Goal: Information Seeking & Learning: Learn about a topic

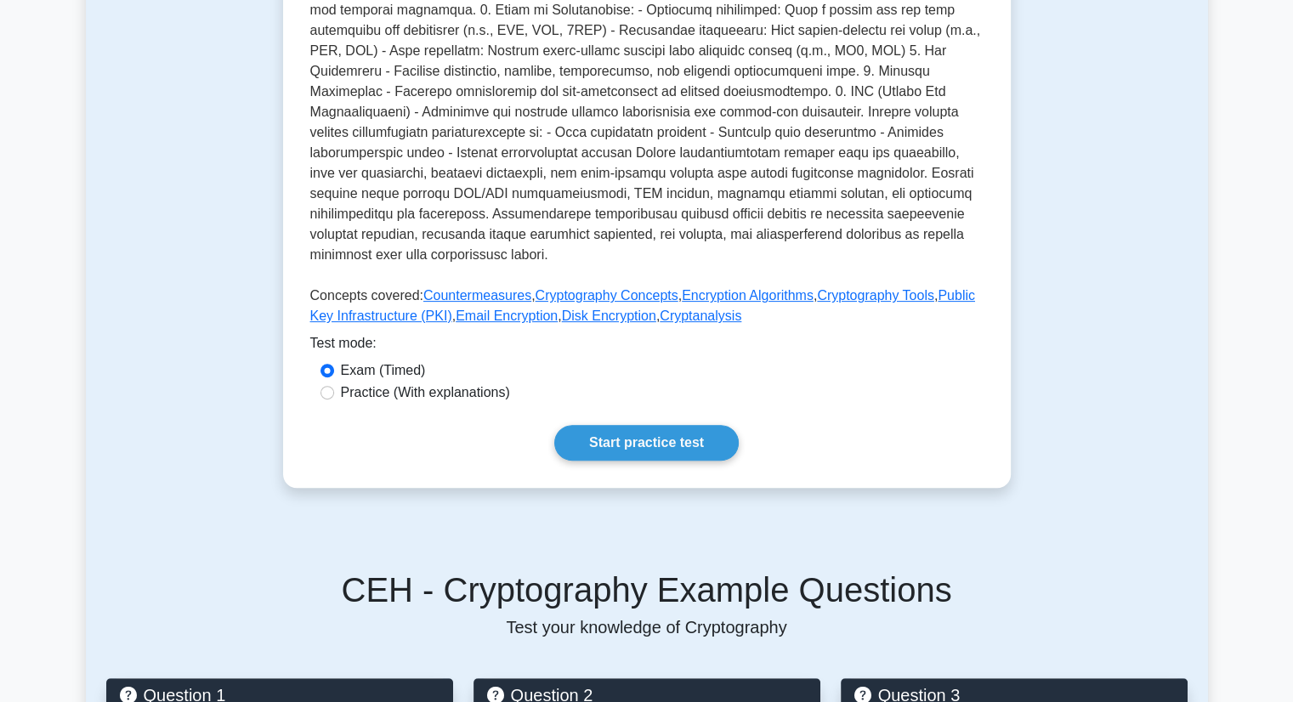
scroll to position [469, 0]
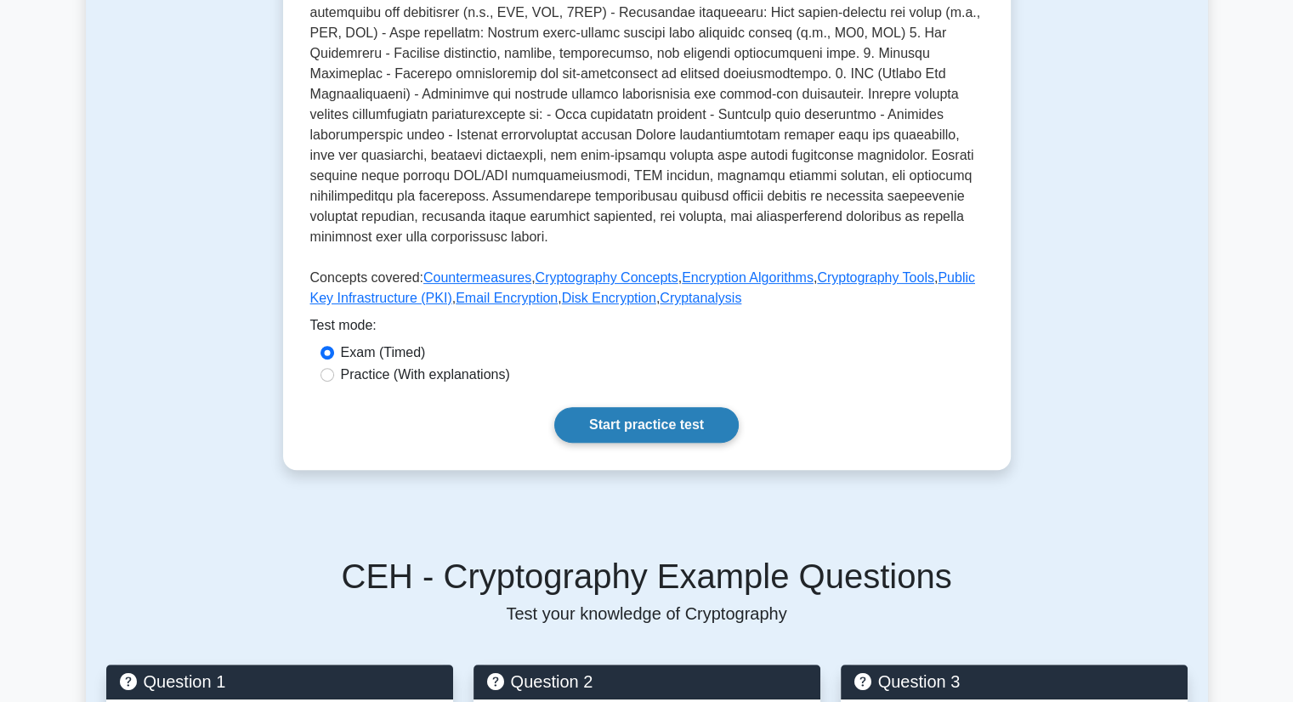
click at [639, 409] on link "Start practice test" at bounding box center [646, 425] width 184 height 36
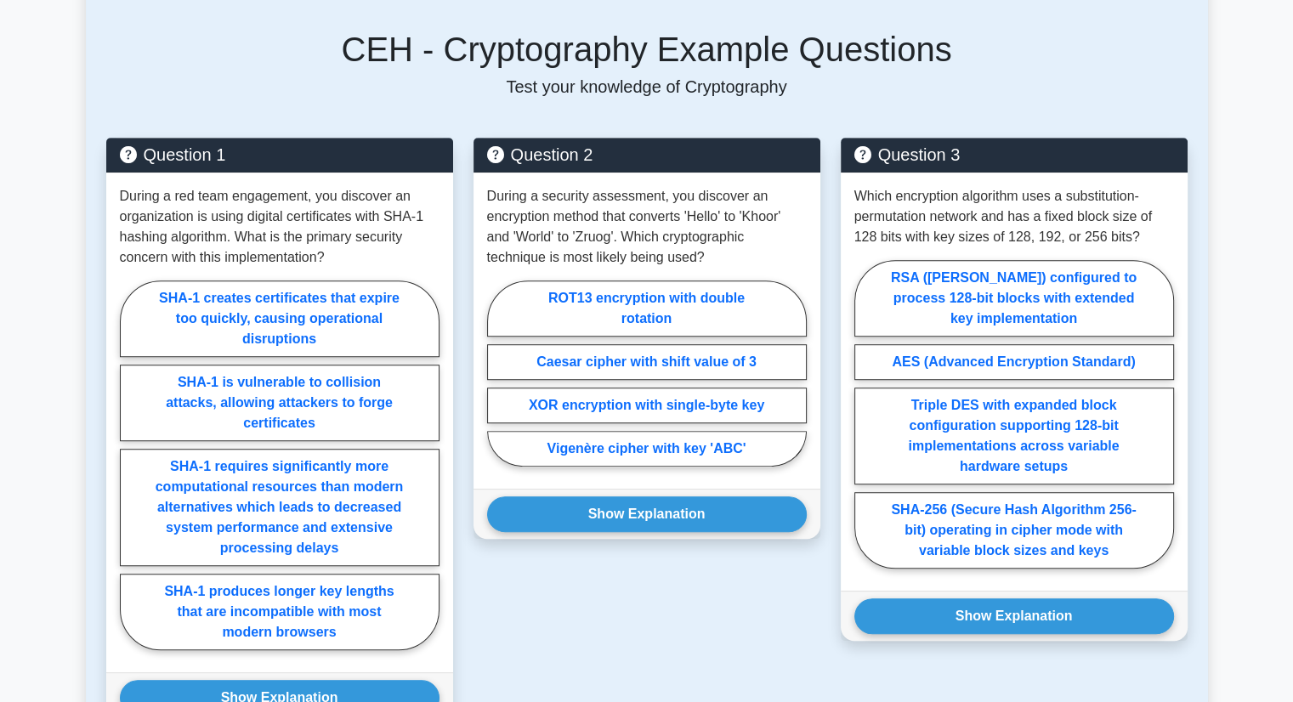
scroll to position [995, 0]
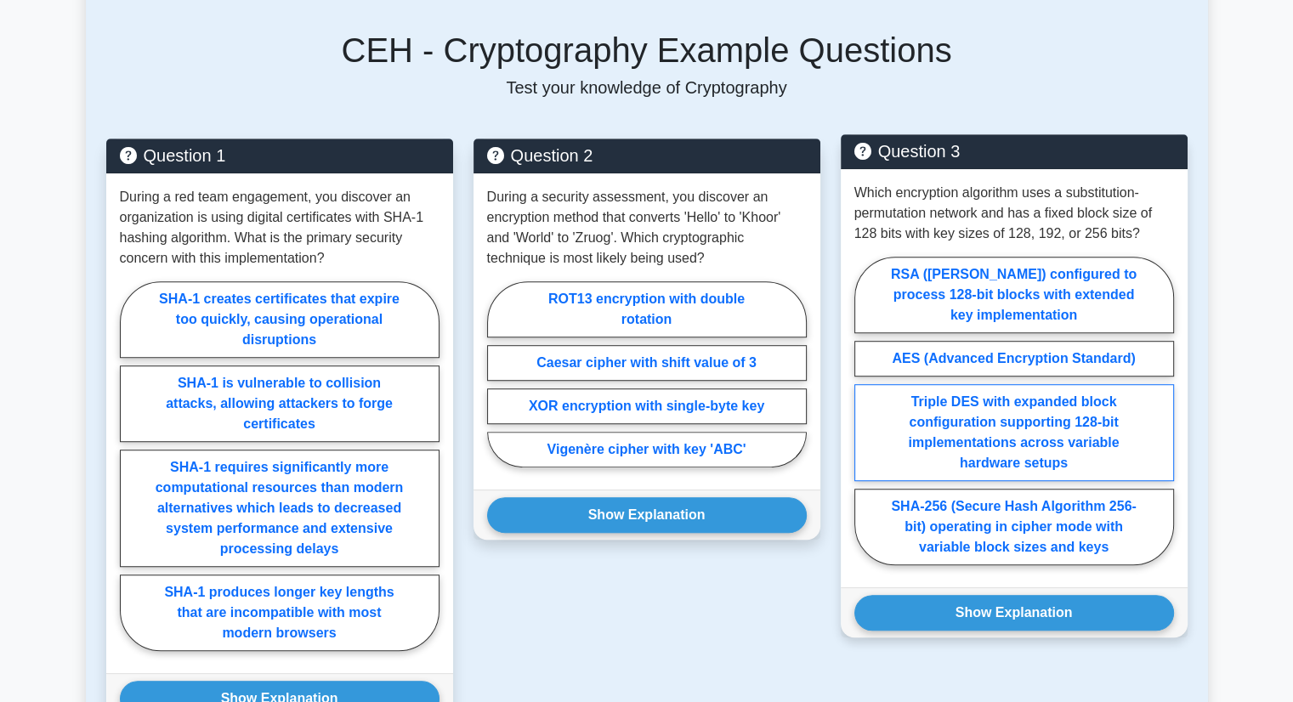
click at [1046, 422] on label "Triple DES with expanded block configuration supporting 128-bit implementations…" at bounding box center [1014, 432] width 320 height 97
click at [865, 422] on input "Triple DES with expanded block configuration supporting 128-bit implementations…" at bounding box center [859, 416] width 11 height 11
radio input "true"
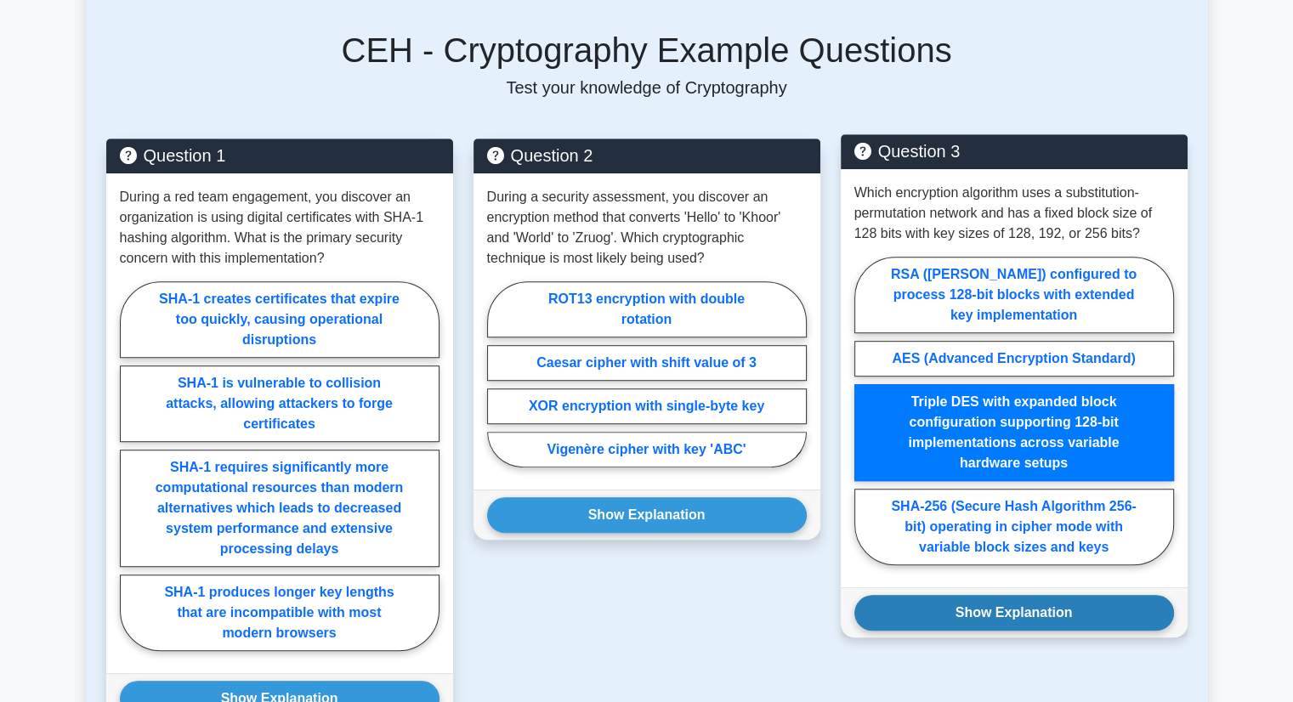
click at [994, 595] on button "Show Explanation" at bounding box center [1014, 613] width 320 height 36
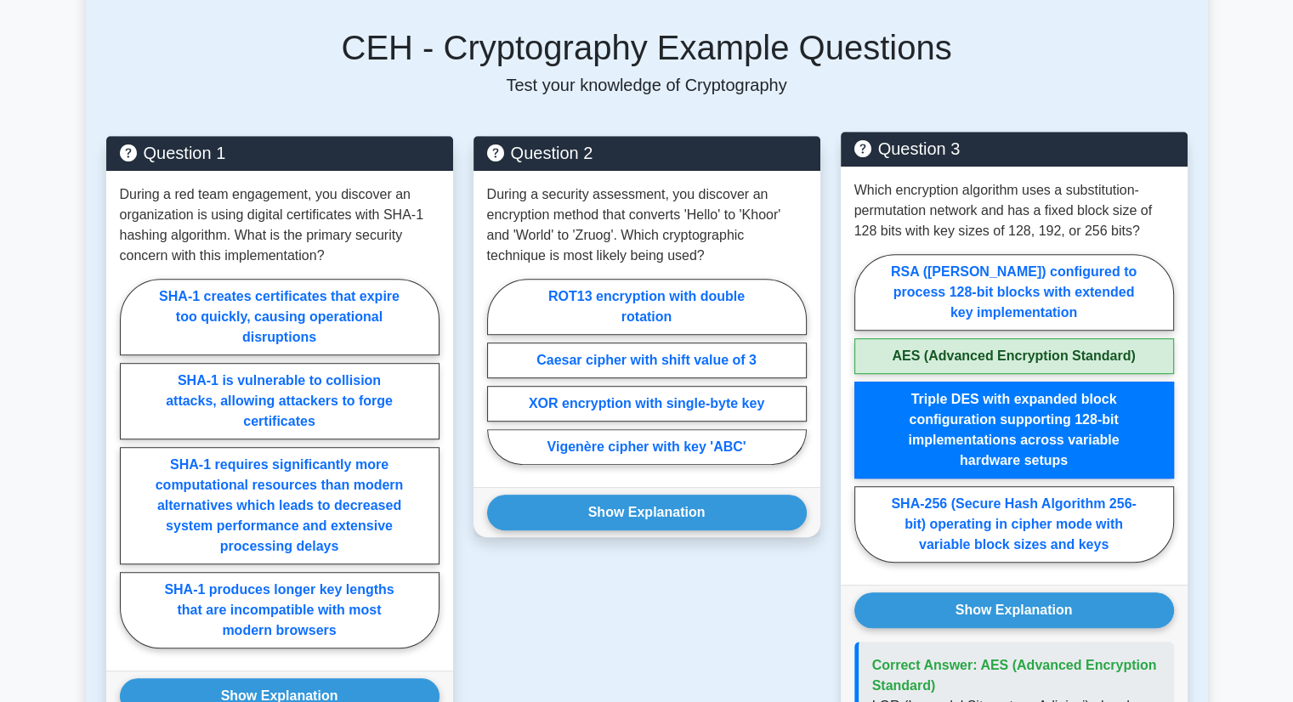
scroll to position [996, 0]
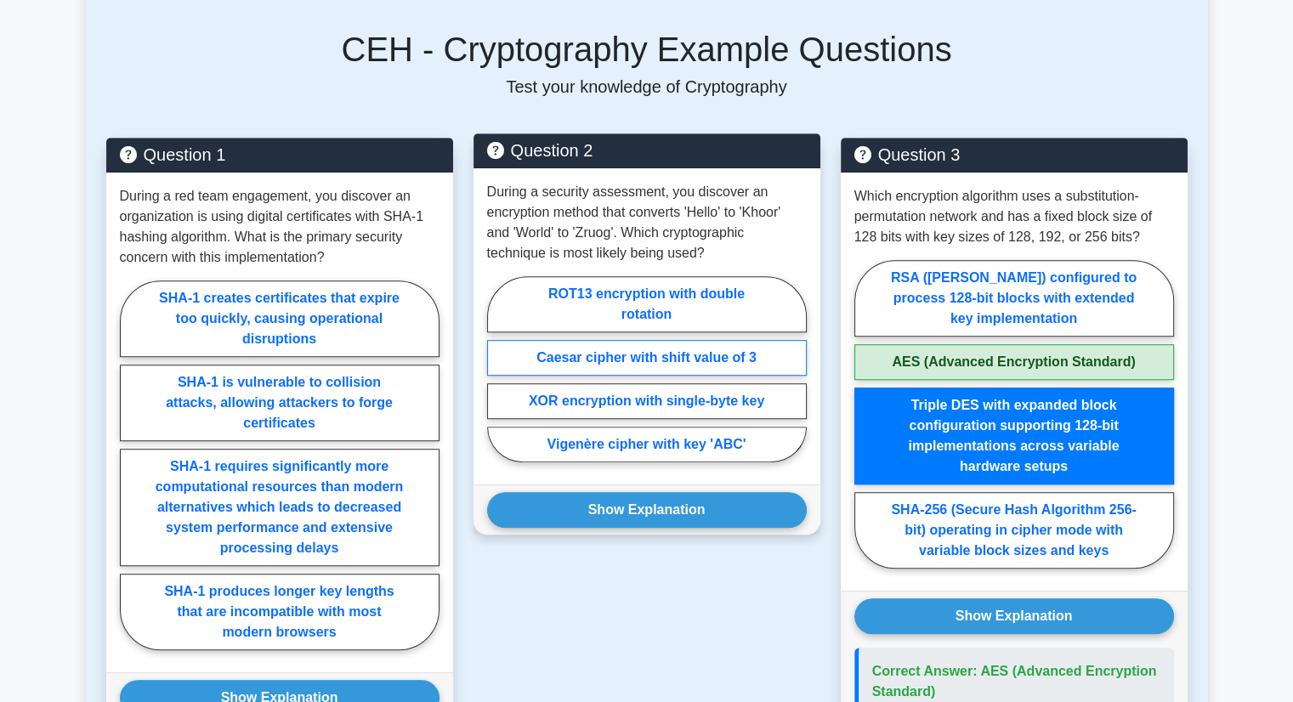
click at [646, 347] on label "Caesar cipher with shift value of 3" at bounding box center [647, 358] width 320 height 36
click at [498, 369] on input "Caesar cipher with shift value of 3" at bounding box center [492, 374] width 11 height 11
radio input "true"
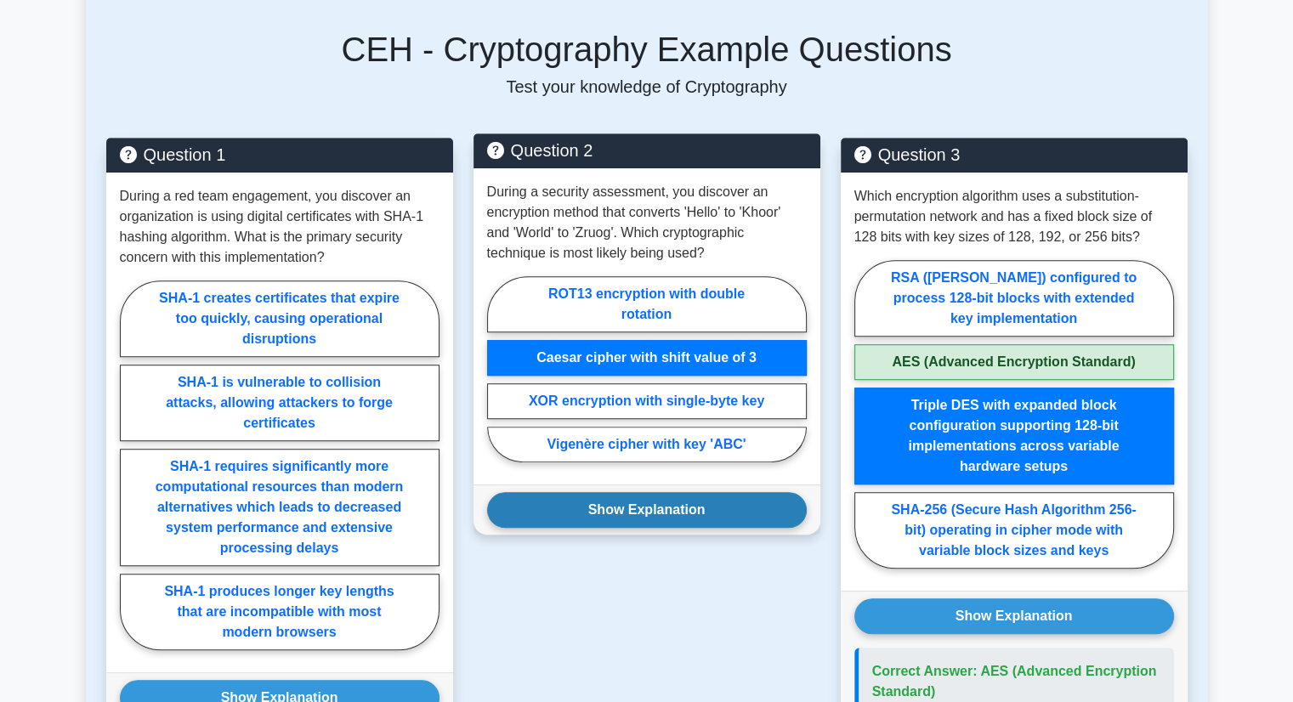
click at [619, 492] on button "Show Explanation" at bounding box center [647, 510] width 320 height 36
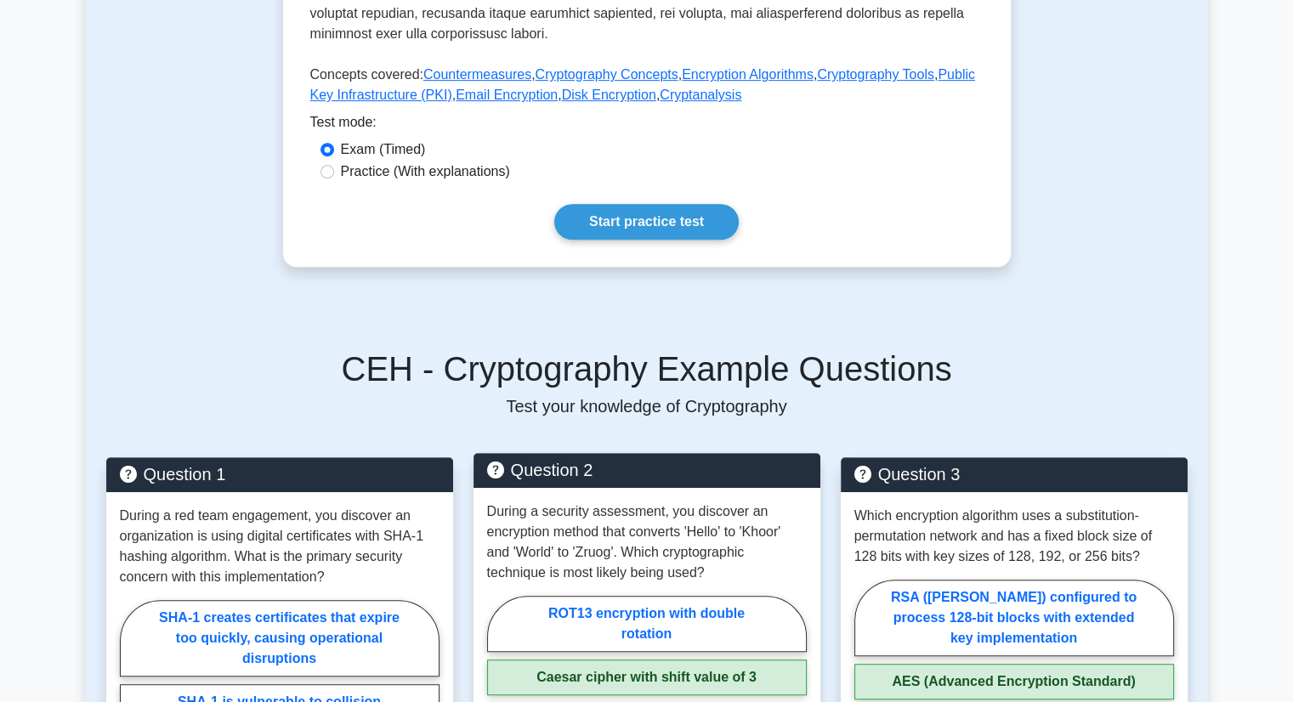
scroll to position [637, 0]
